Goal: Navigation & Orientation: Find specific page/section

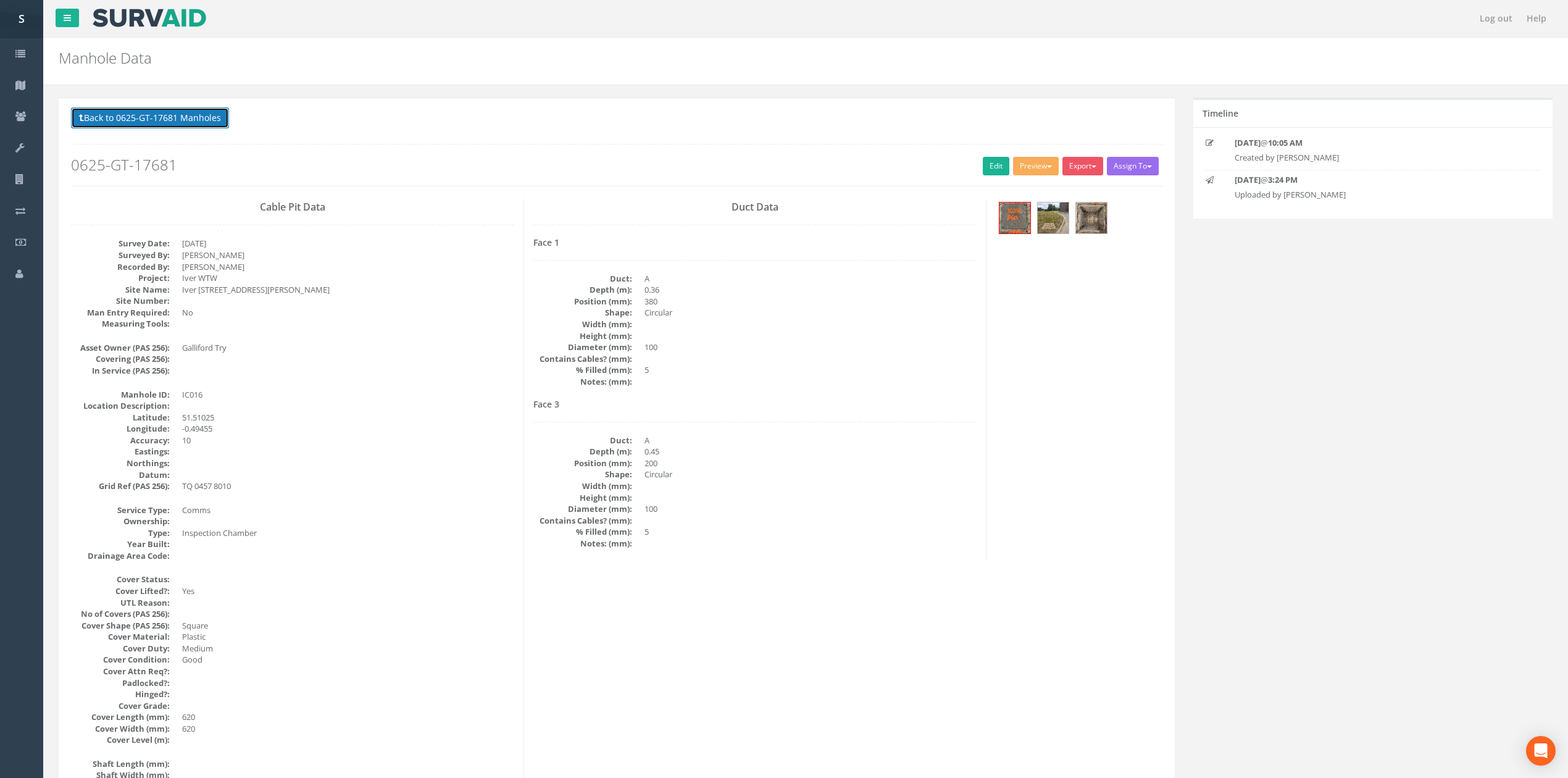
click at [163, 124] on button "Back to 0625-GT-17681 Manholes" at bounding box center [150, 118] width 158 height 21
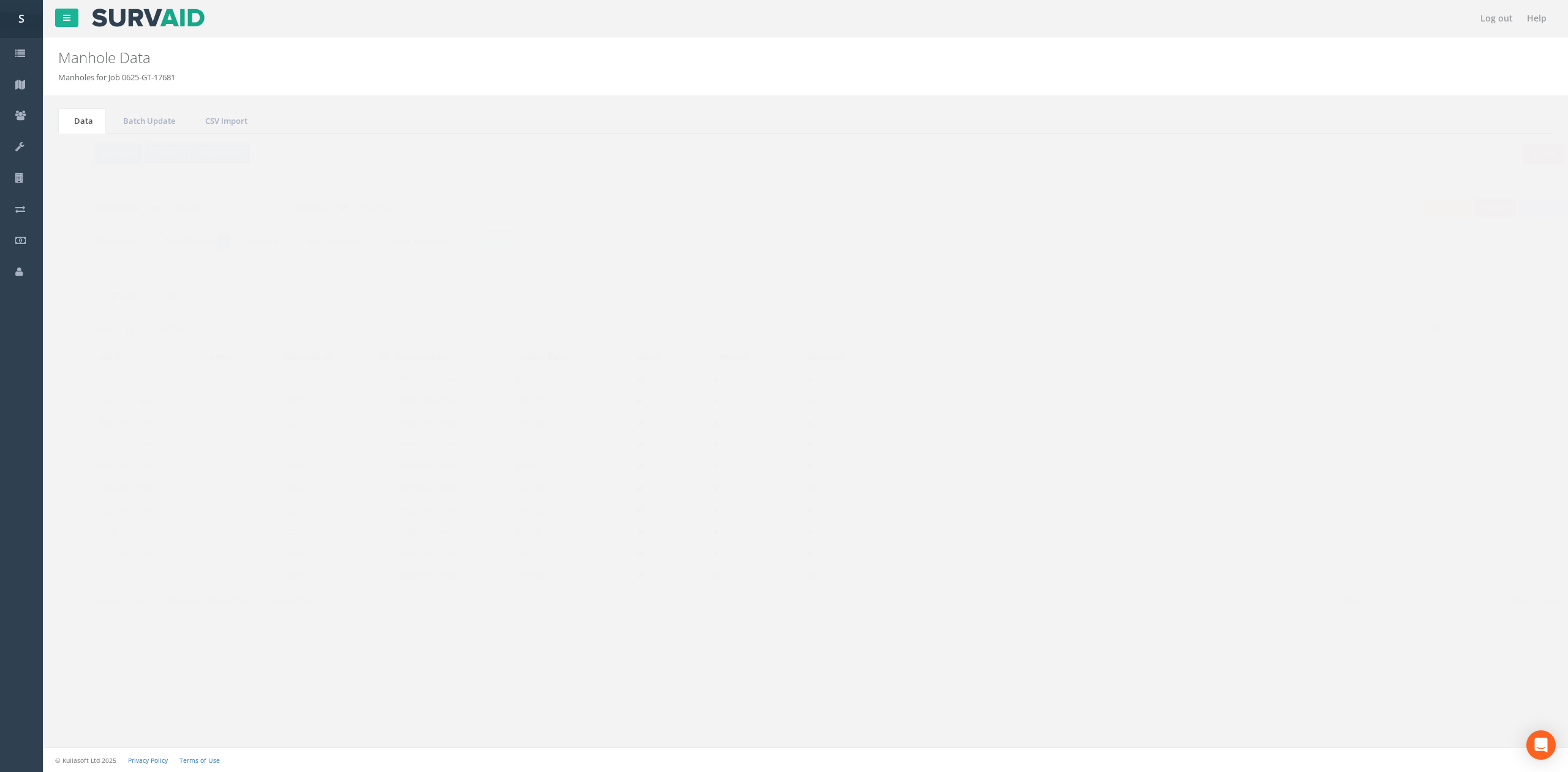
click at [150, 154] on button "Back to Job Numbers" at bounding box center [173, 154] width 107 height 21
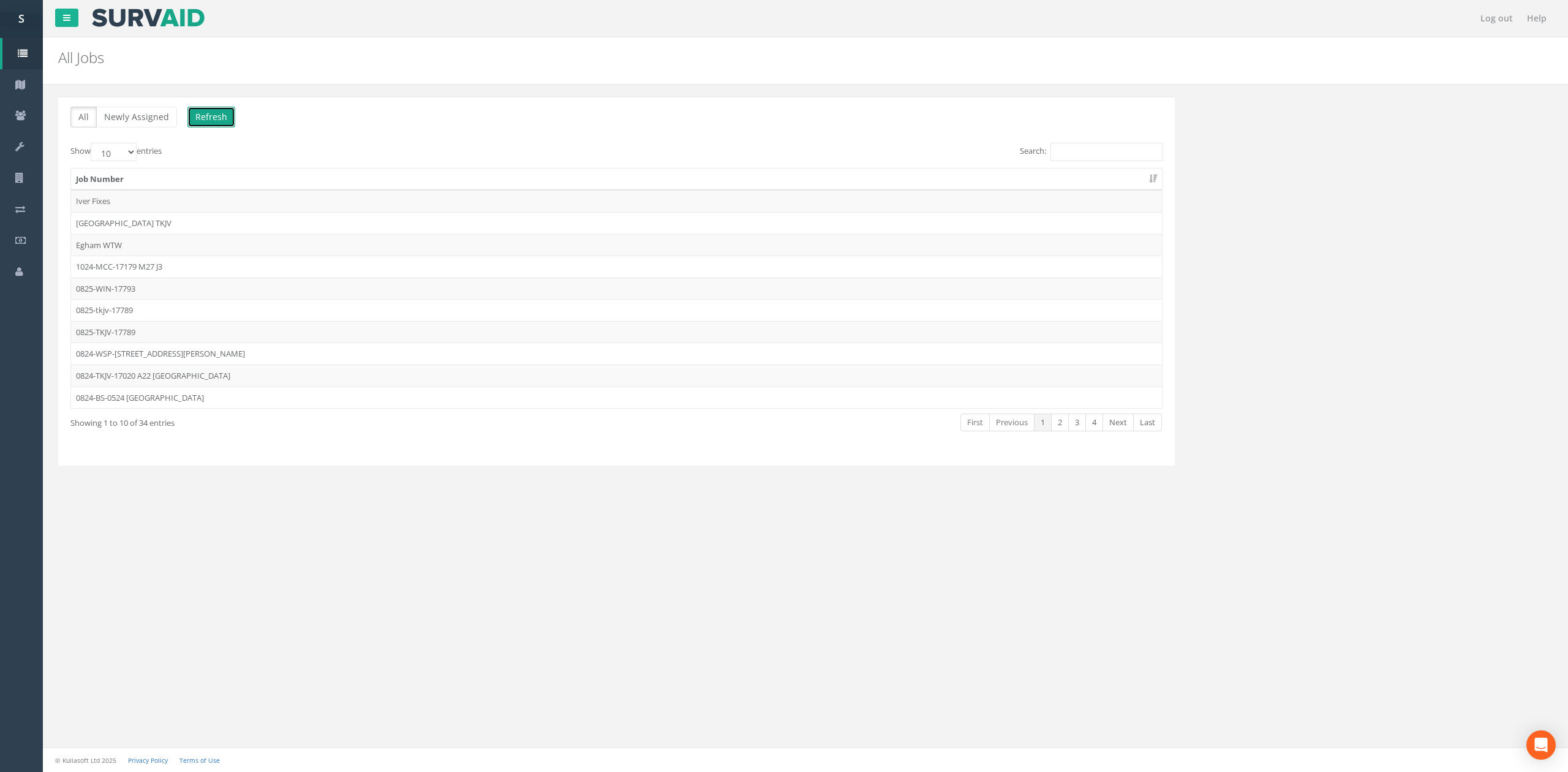
click at [225, 114] on button "Refresh" at bounding box center [212, 118] width 48 height 21
click at [1061, 428] on link "2" at bounding box center [1060, 422] width 17 height 17
click at [1105, 425] on link "Next" at bounding box center [1118, 422] width 31 height 17
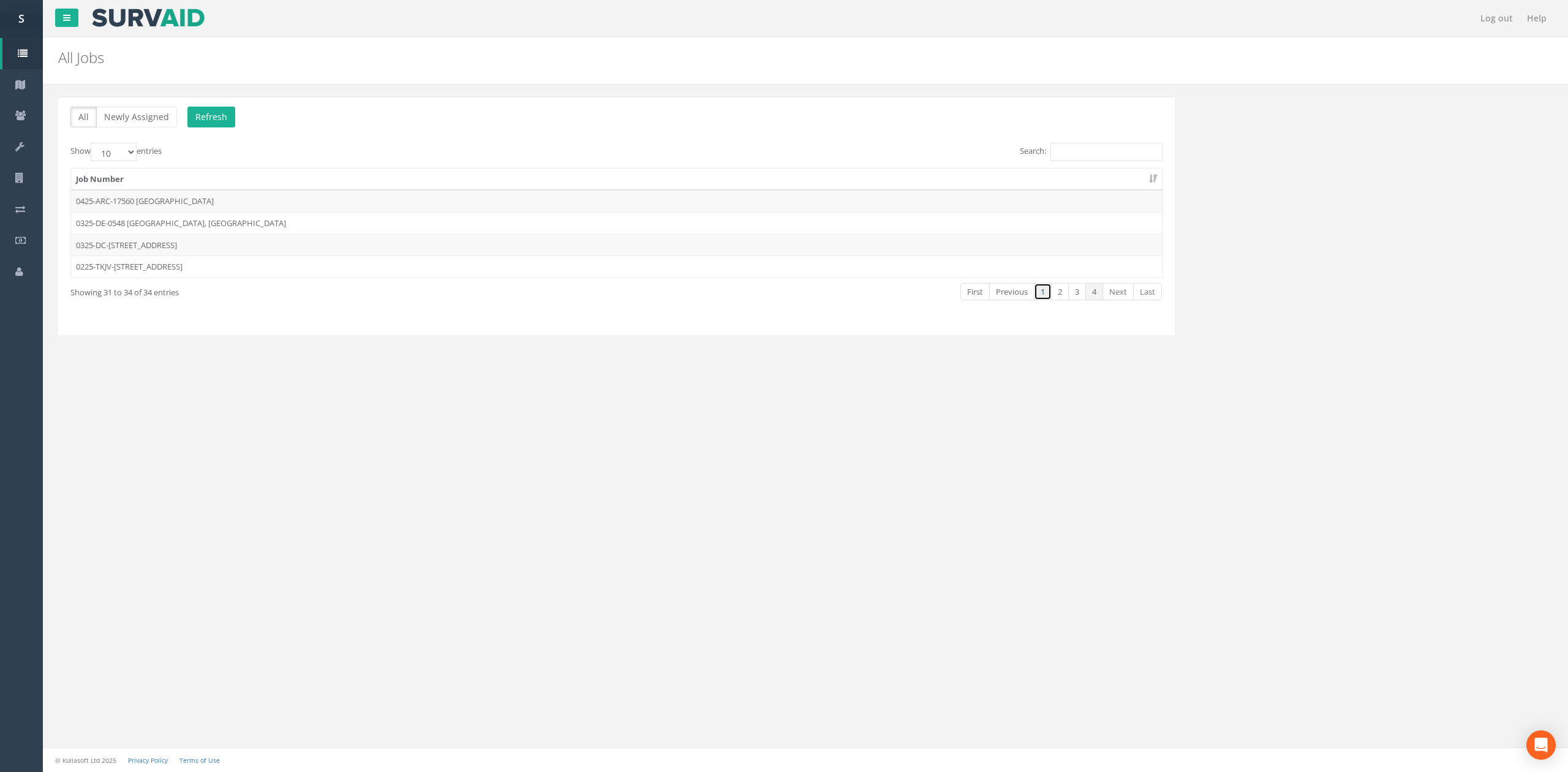
click at [1037, 297] on link "1" at bounding box center [1043, 292] width 17 height 17
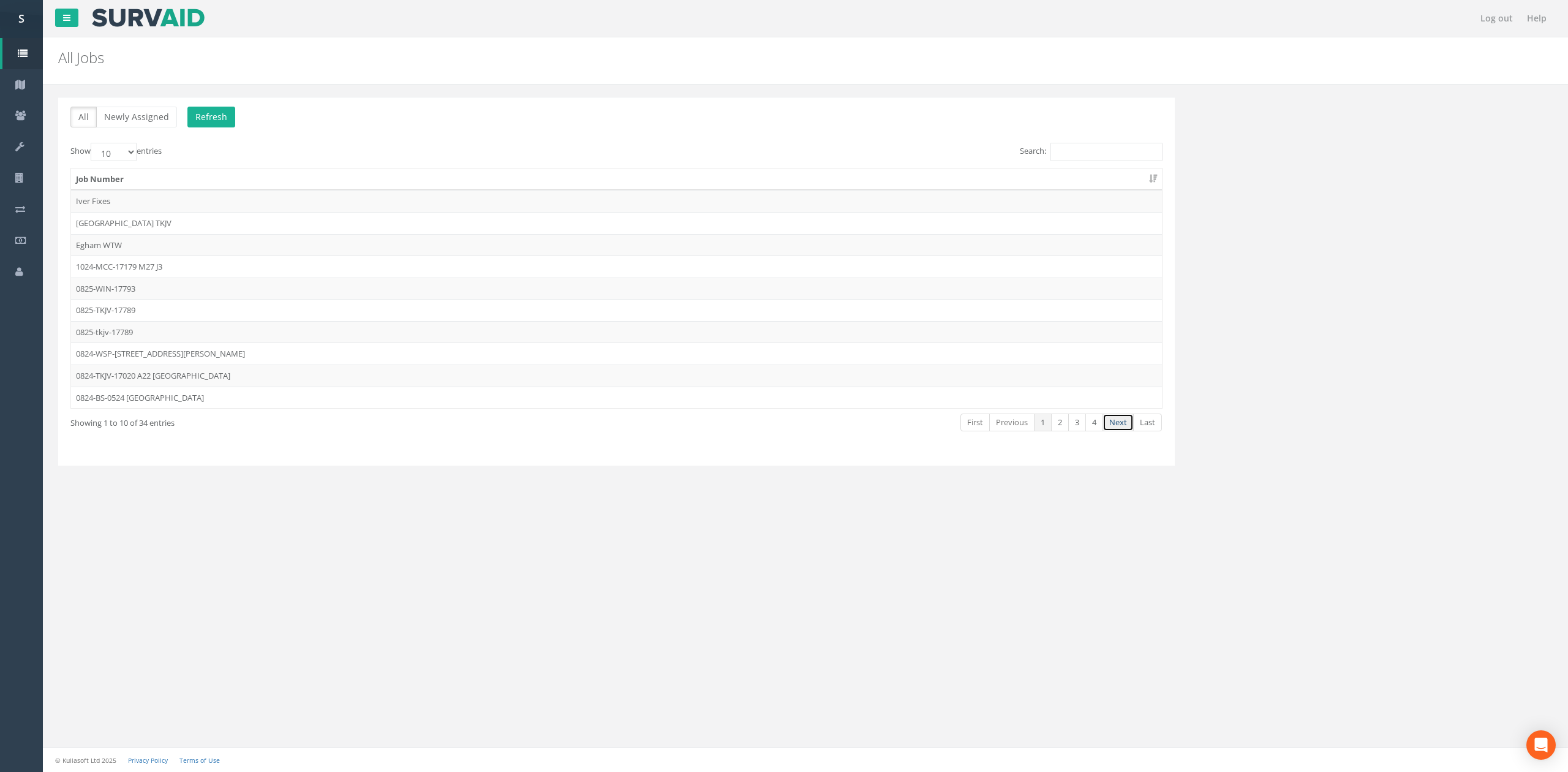
click at [1111, 424] on link "Next" at bounding box center [1118, 422] width 31 height 17
